Goal: Find contact information: Find contact information

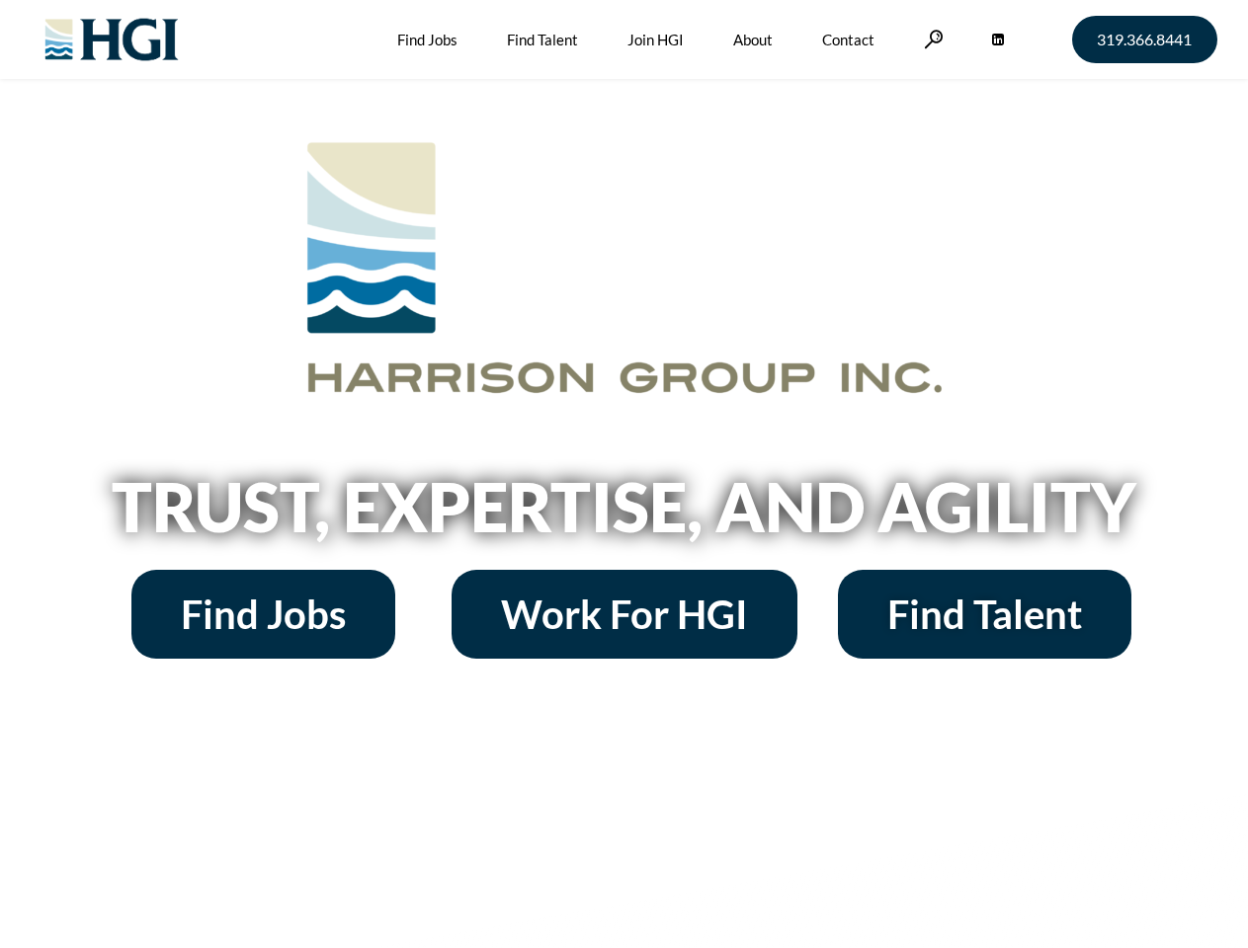
click at [623, 474] on h2 "Trust, Expertise, and Agility" at bounding box center [624, 506] width 1126 height 67
click at [931, 39] on link at bounding box center [934, 39] width 20 height 19
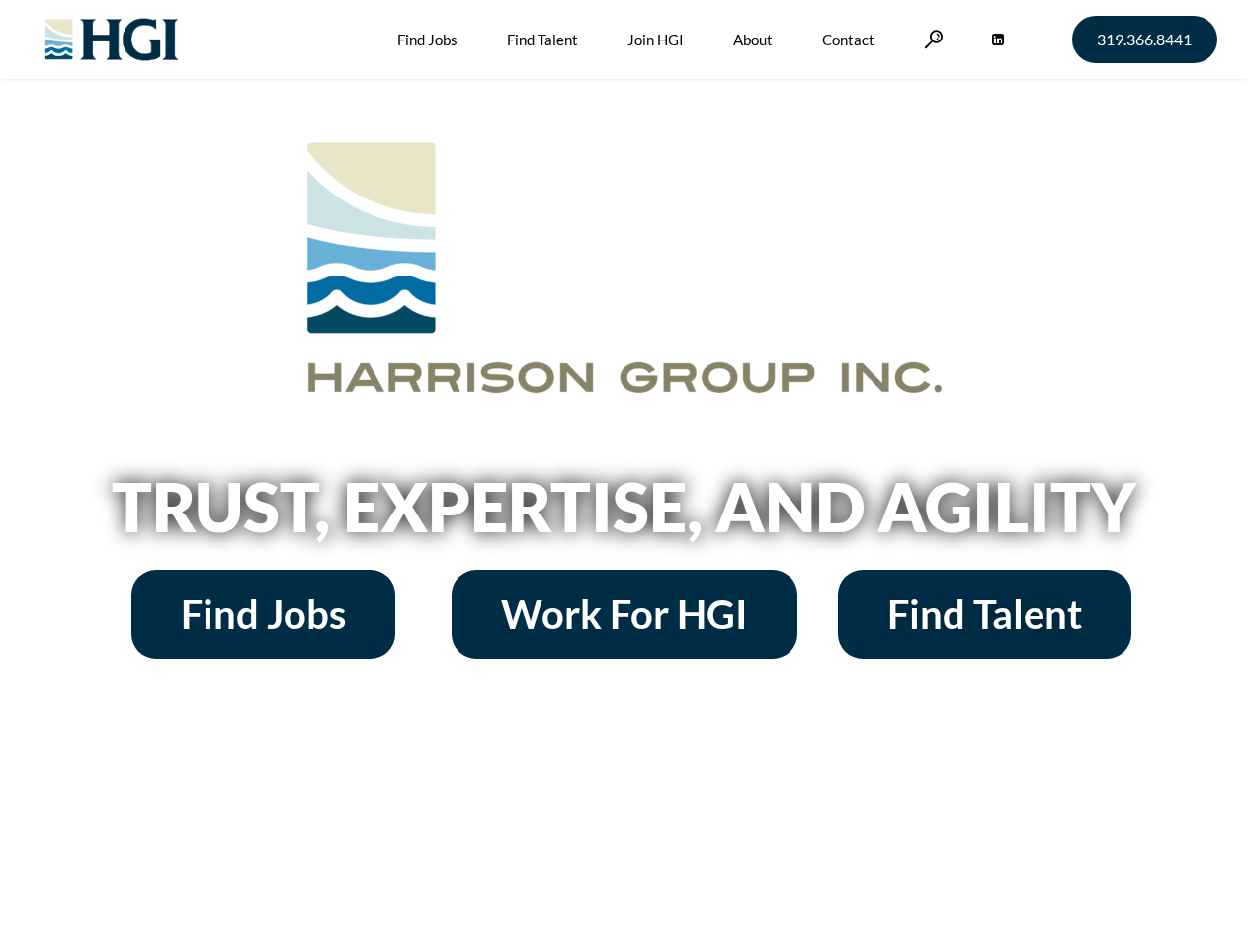
click at [623, 474] on h2 "Trust, Expertise, and Agility" at bounding box center [624, 506] width 1126 height 67
click at [931, 39] on link at bounding box center [934, 39] width 20 height 19
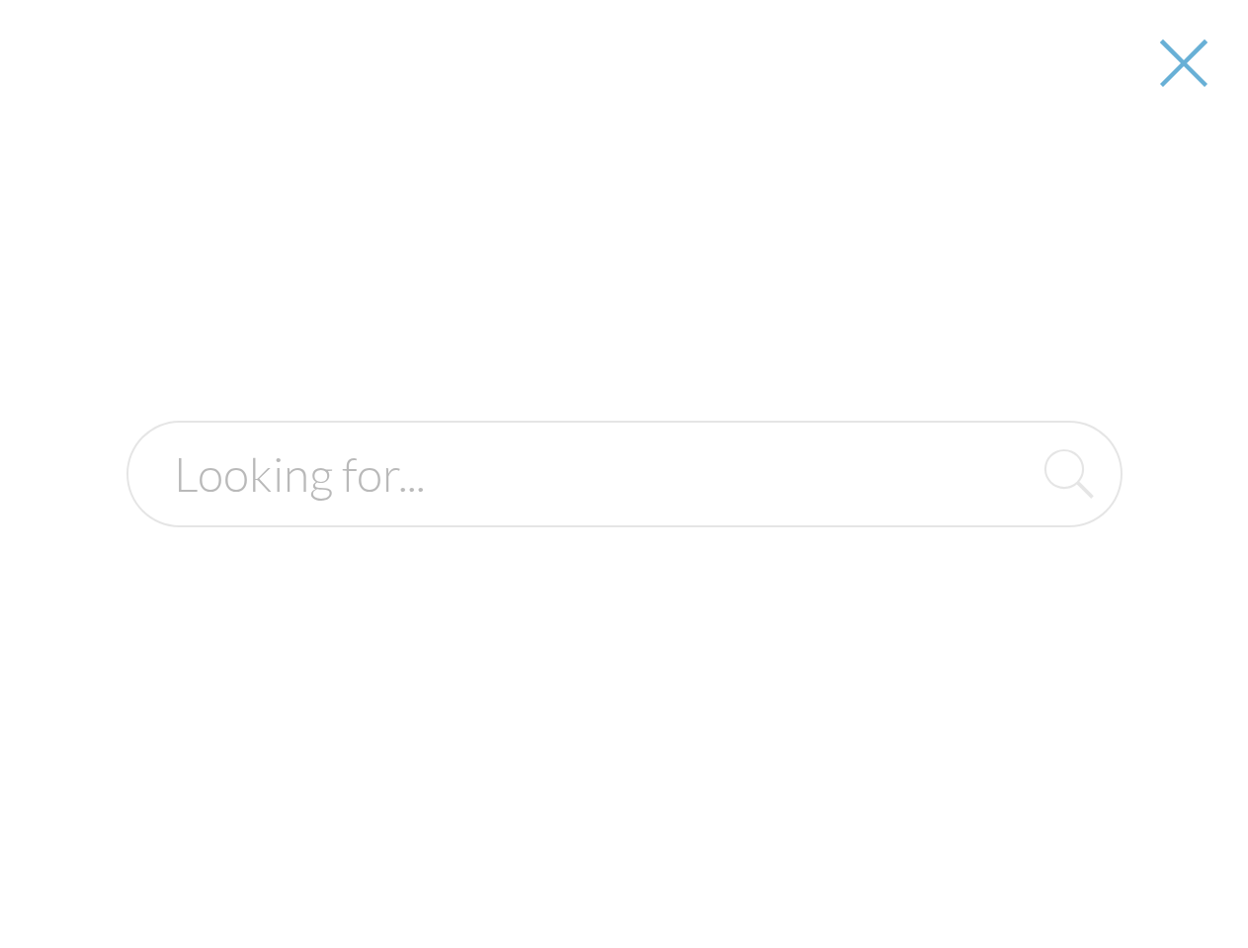
click at [623, 514] on h2 "Trust, Expertise, and Agility" at bounding box center [624, 506] width 1126 height 67
